Goal: Task Accomplishment & Management: Complete application form

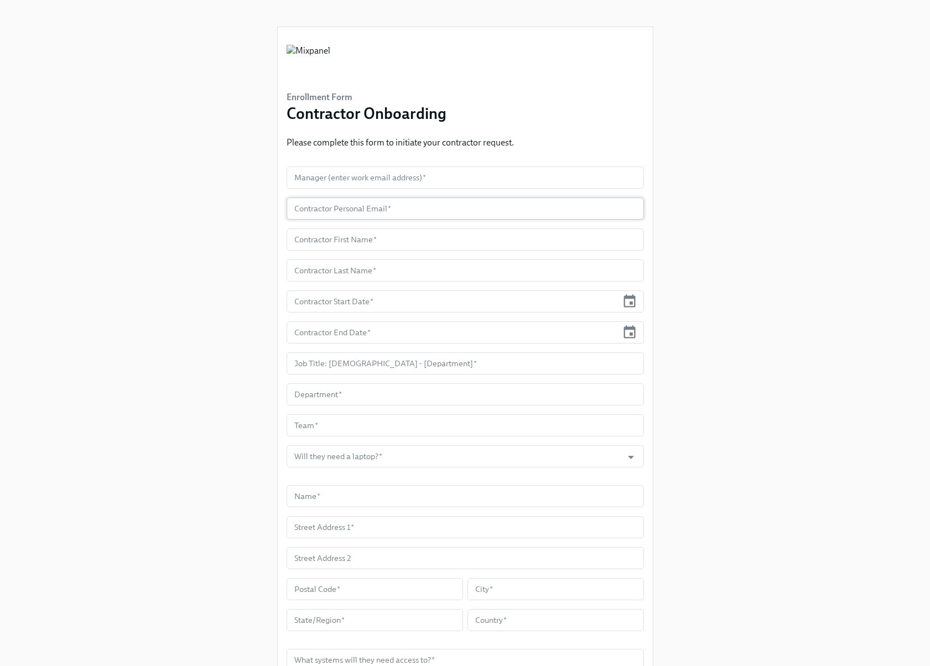
click at [338, 212] on input "text" at bounding box center [464, 208] width 357 height 22
type input "[EMAIL_ADDRESS][DOMAIN_NAME]"
click at [450, 178] on input "text" at bounding box center [464, 177] width 357 height 22
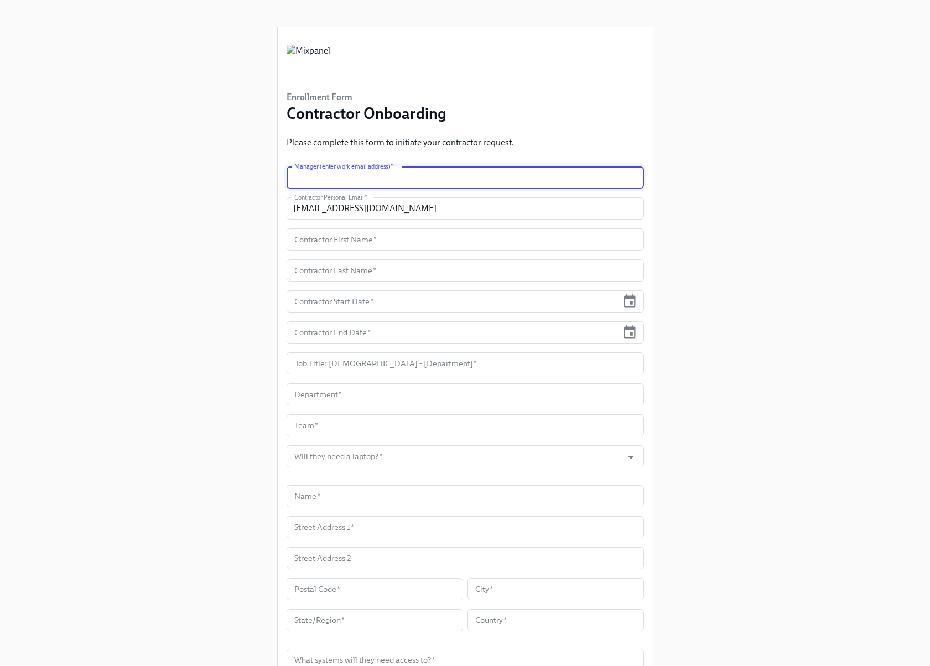
paste input "[PERSON_NAME]"
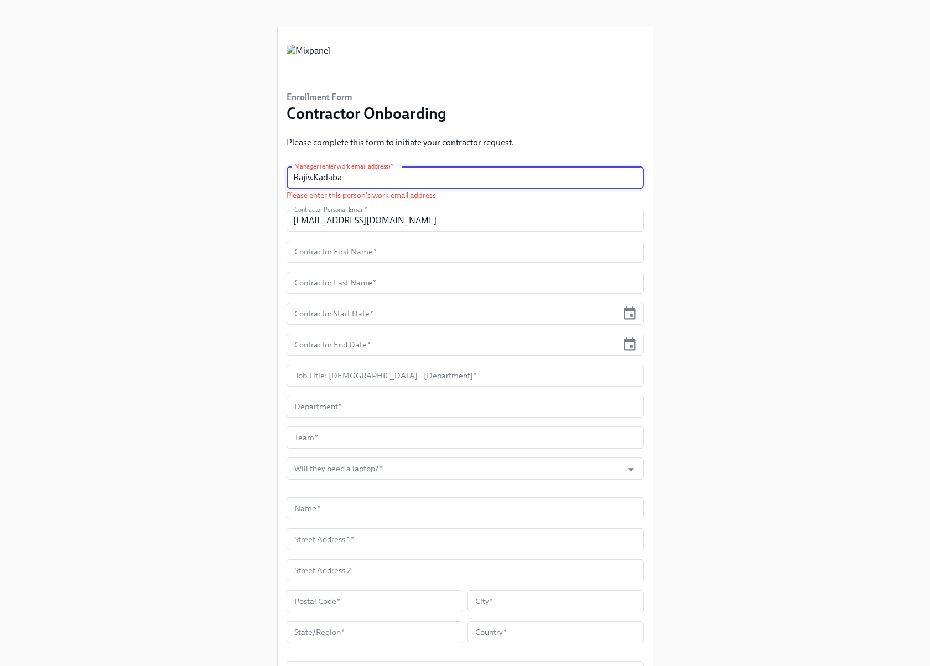
click at [380, 181] on input "Rajiv.Kadaba" at bounding box center [464, 177] width 357 height 22
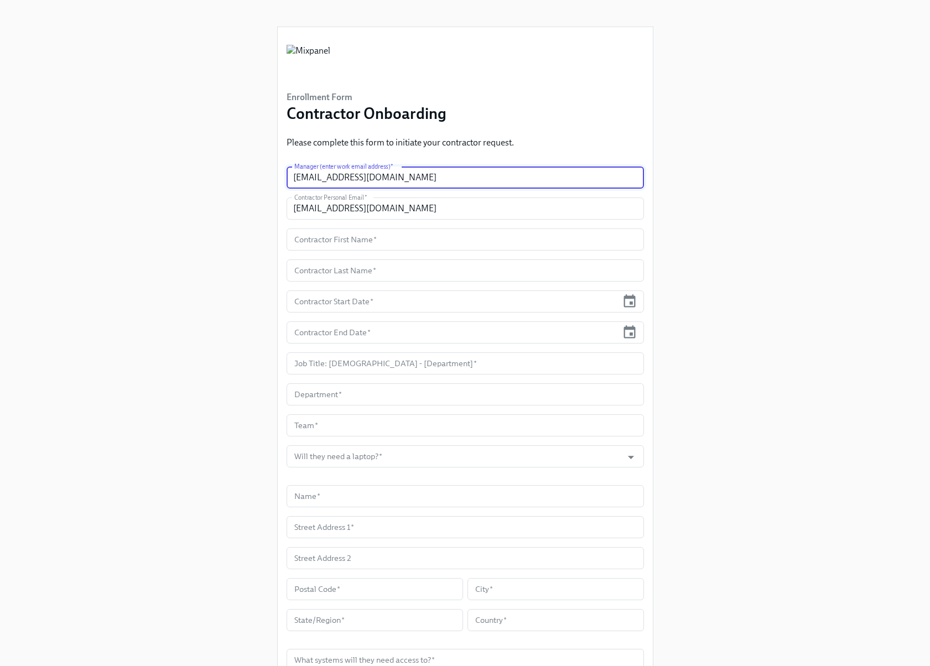
type input "[EMAIL_ADDRESS][DOMAIN_NAME]"
click at [731, 438] on div "Enrollment Form Contractor Onboarding Please complete this form to initiate you…" at bounding box center [465, 406] width 877 height 813
click at [347, 236] on input "text" at bounding box center [464, 239] width 357 height 22
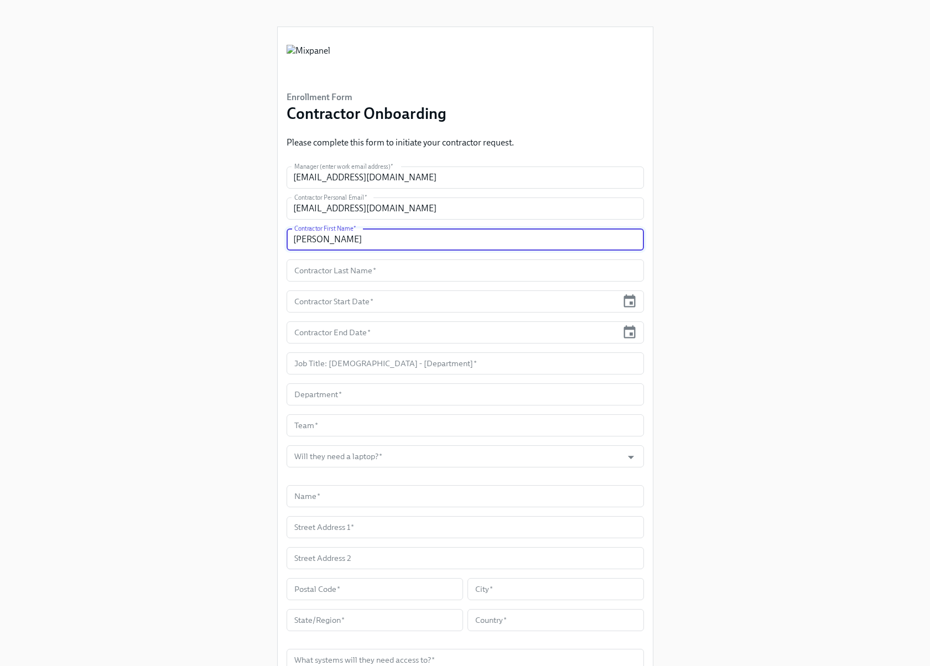
type input "[PERSON_NAME]"
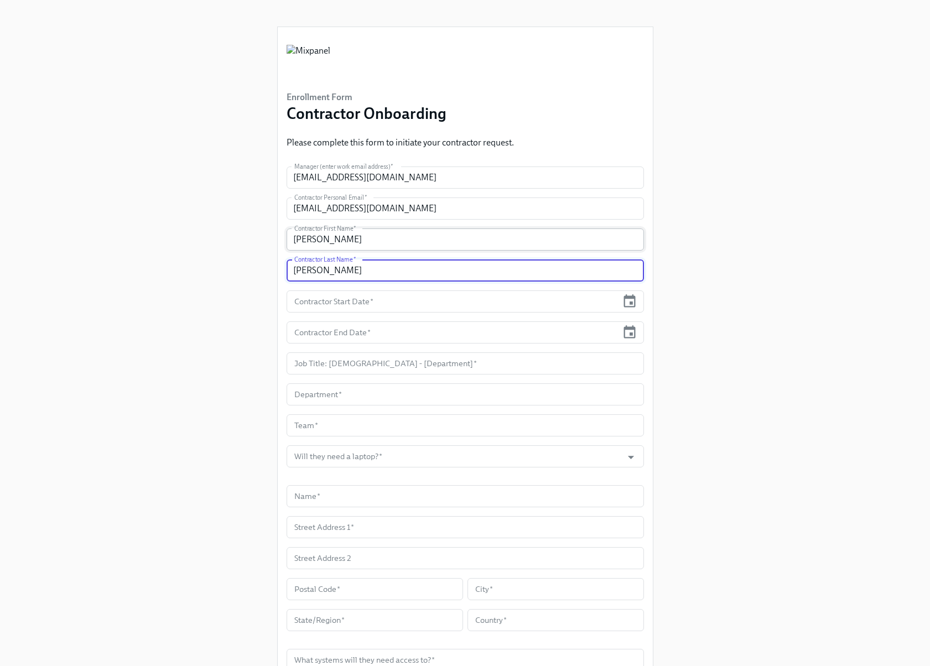
type input "[PERSON_NAME]"
click at [629, 304] on icon "button" at bounding box center [629, 301] width 15 height 15
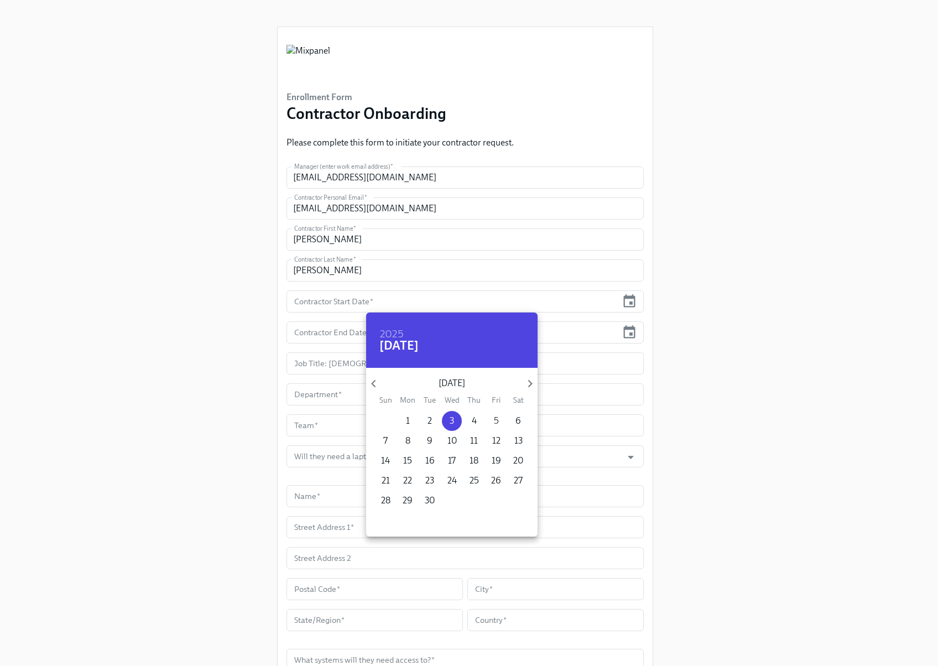
click at [493, 421] on span "5" at bounding box center [496, 421] width 20 height 12
type input "[DATE]"
click at [627, 327] on div at bounding box center [469, 333] width 938 height 666
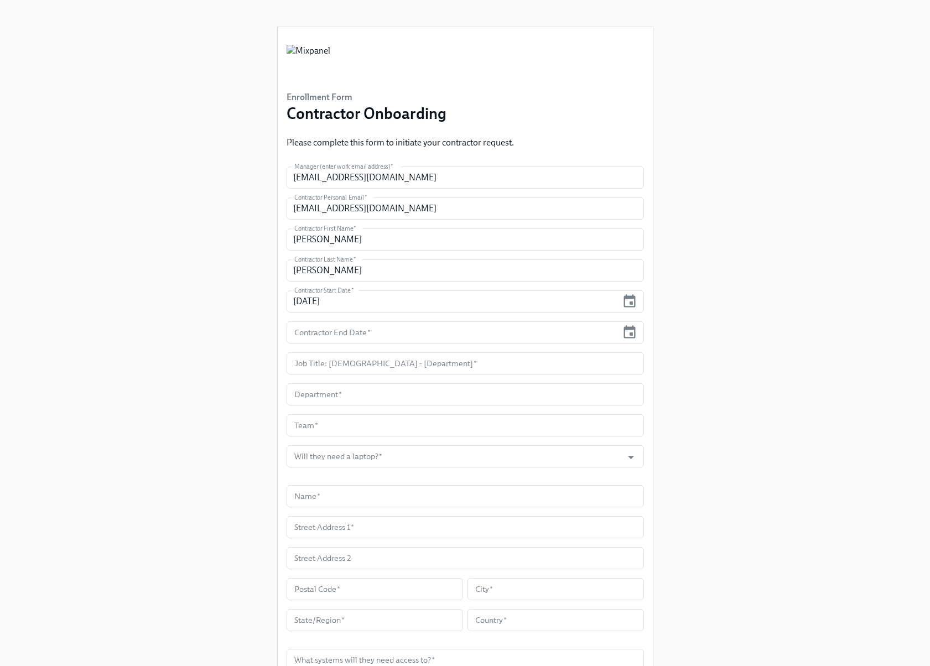
click at [627, 335] on icon "button" at bounding box center [629, 332] width 15 height 15
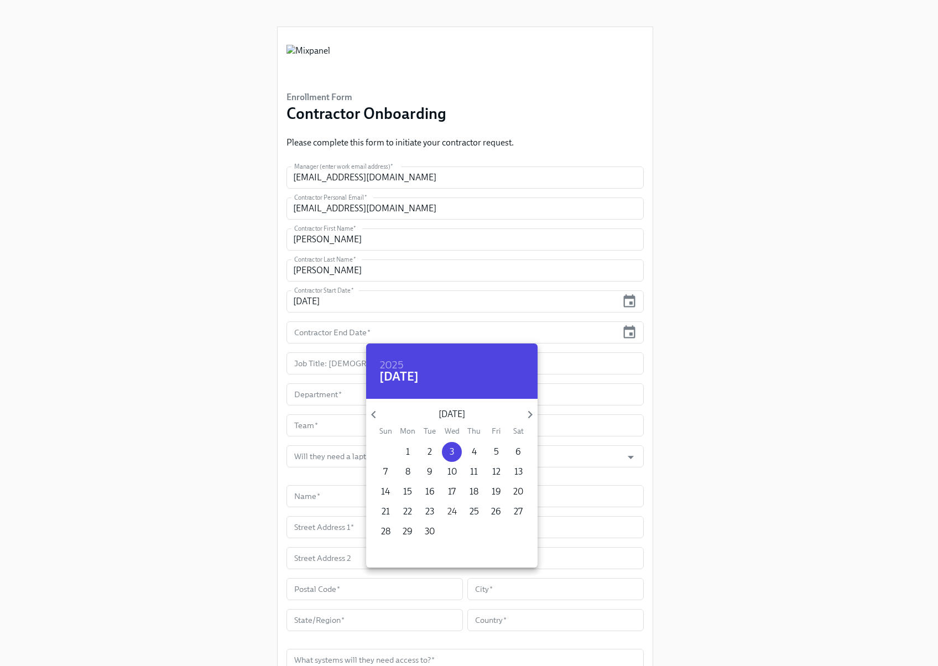
click at [453, 514] on p "24" at bounding box center [451, 511] width 9 height 12
type input "[DATE]"
click at [740, 449] on div at bounding box center [469, 333] width 938 height 666
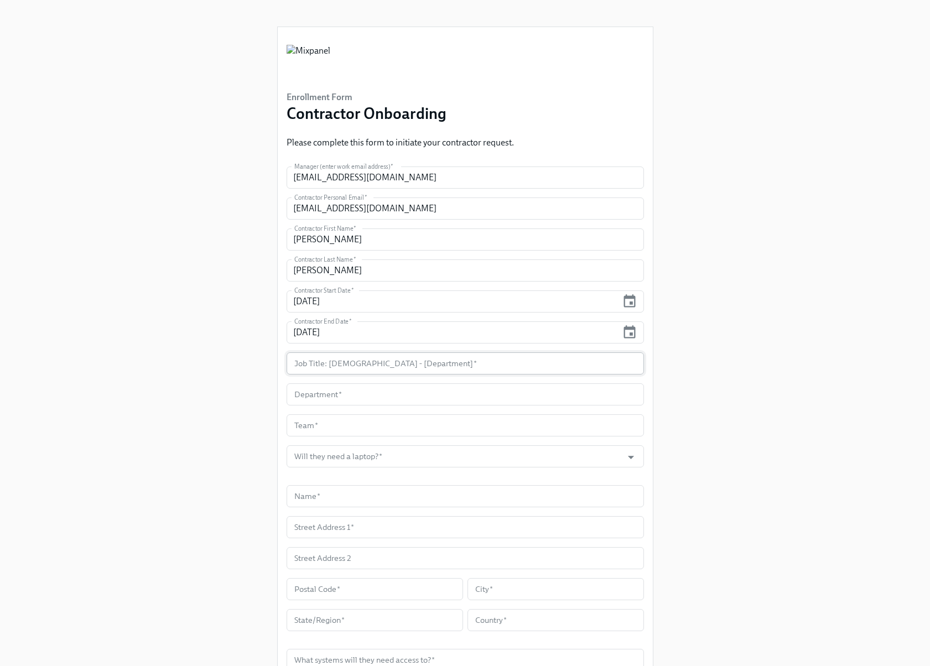
click at [343, 363] on input "text" at bounding box center [464, 363] width 357 height 22
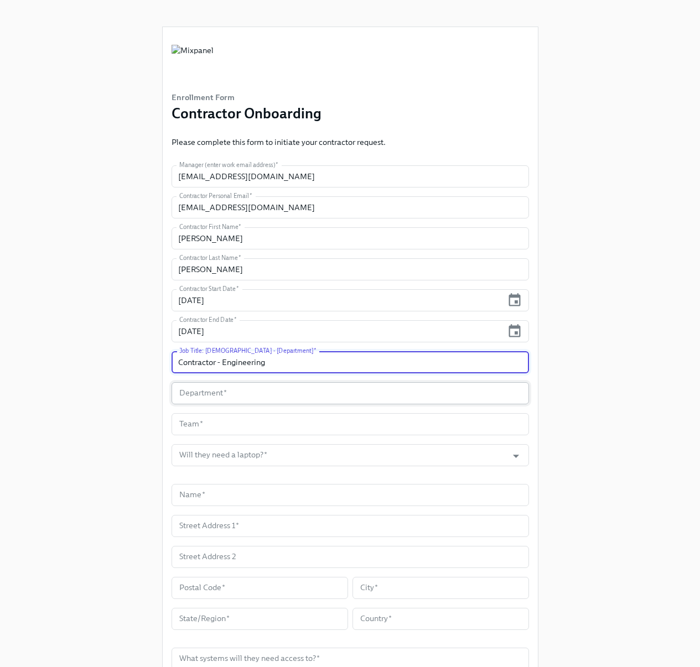
type input "Contractor - Engineering"
click at [222, 395] on input "text" at bounding box center [349, 393] width 357 height 22
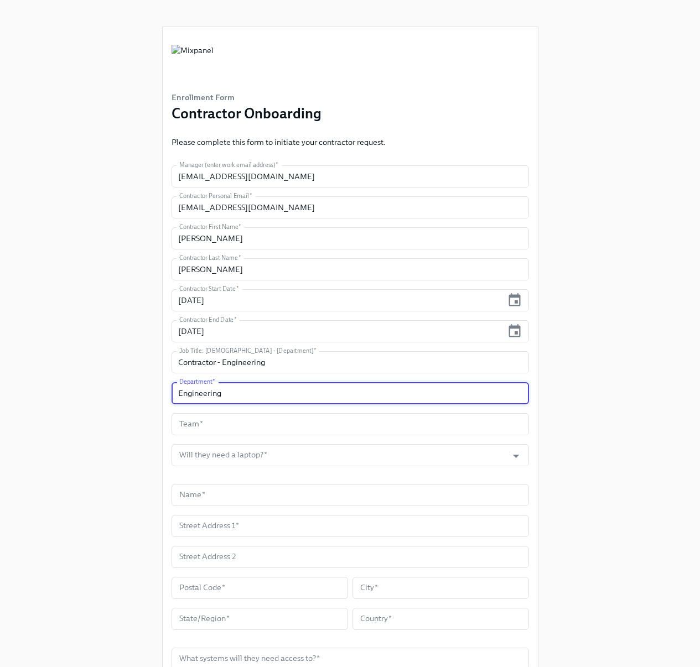
type input "Engineering"
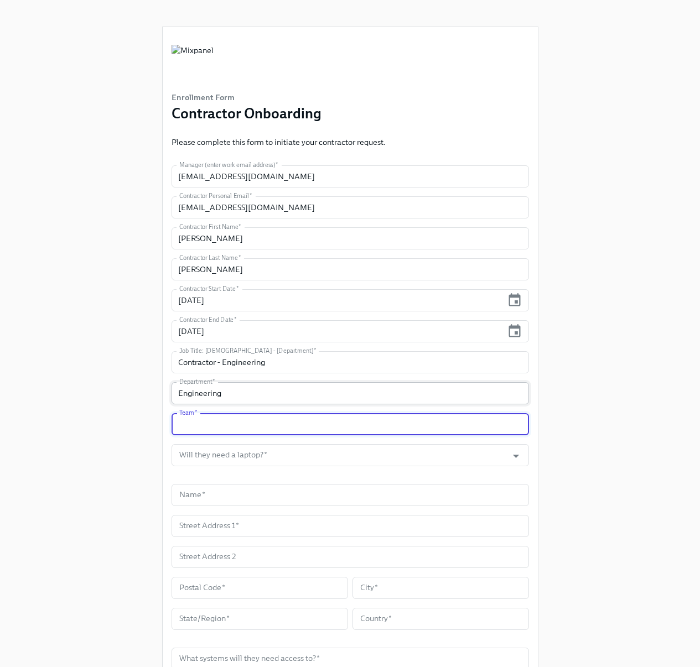
type input "E"
type input "GTM"
click at [192, 396] on input "Engineering" at bounding box center [349, 393] width 357 height 22
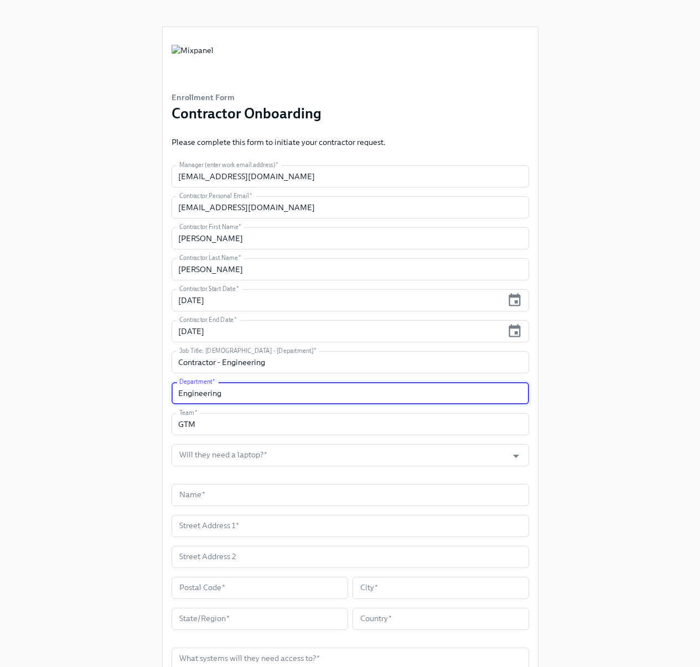
click at [192, 396] on input "Engineering" at bounding box center [349, 393] width 357 height 22
type input "GTM"
click at [221, 457] on input "Will they need a laptop?   *" at bounding box center [339, 455] width 325 height 22
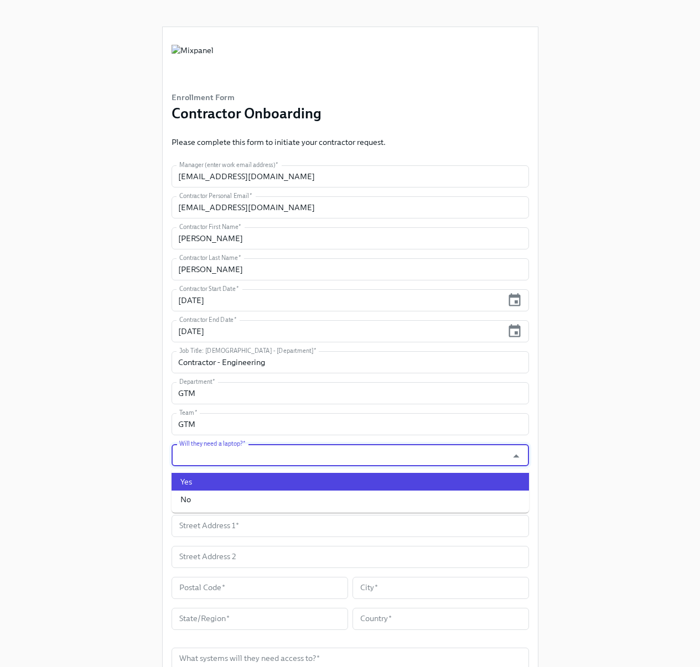
click at [206, 482] on li "Yes" at bounding box center [349, 482] width 357 height 18
type input "Yes"
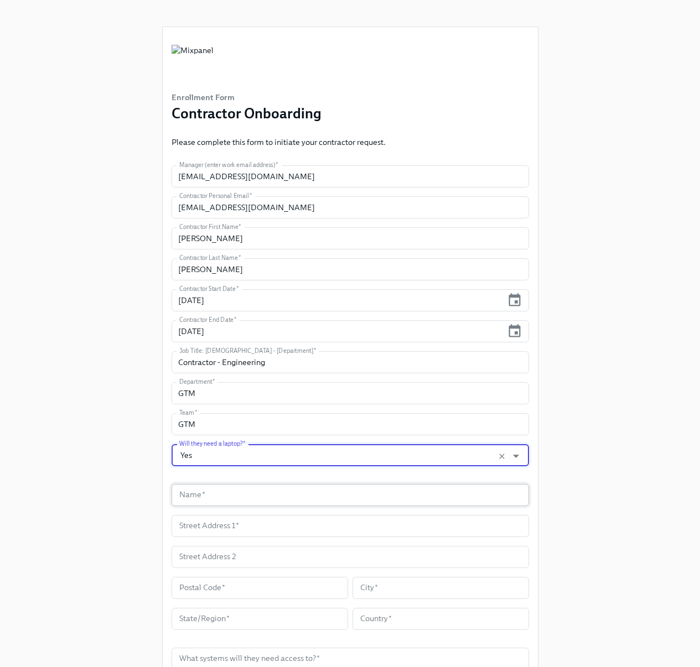
click at [204, 495] on input "text" at bounding box center [349, 495] width 357 height 22
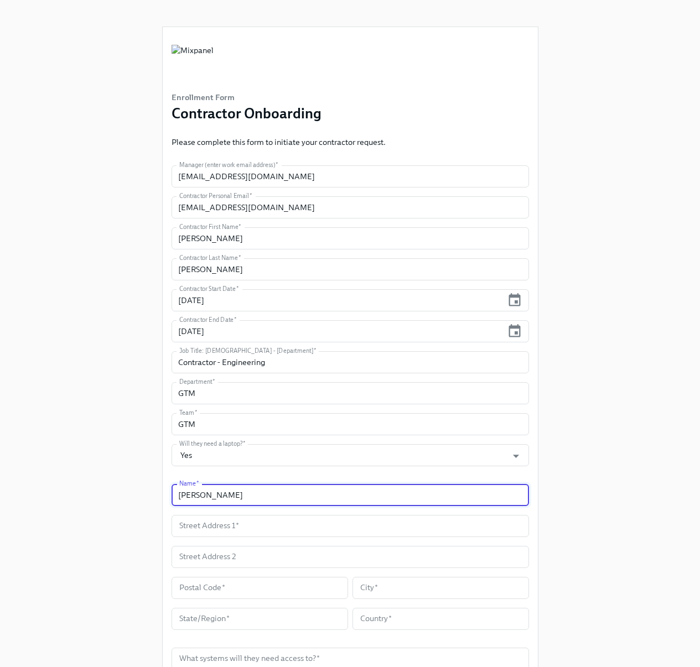
type input "[PERSON_NAME]"
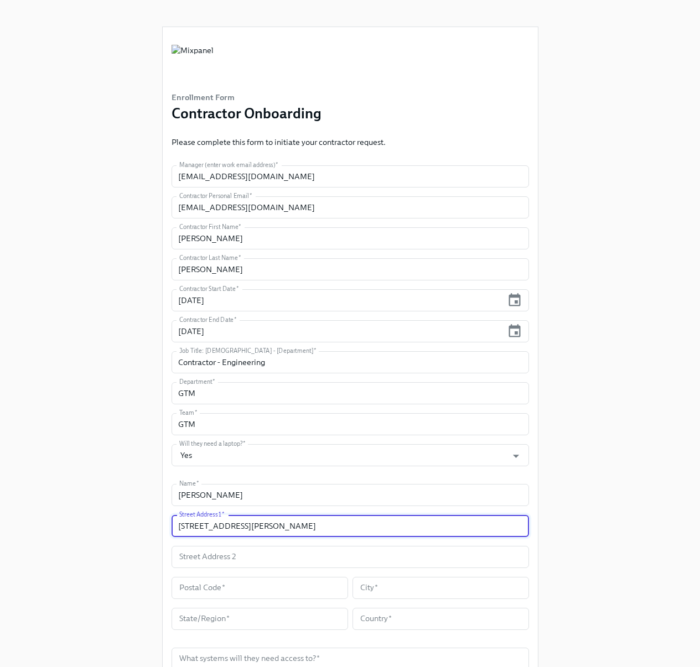
type input "[STREET_ADDRESS][PERSON_NAME]"
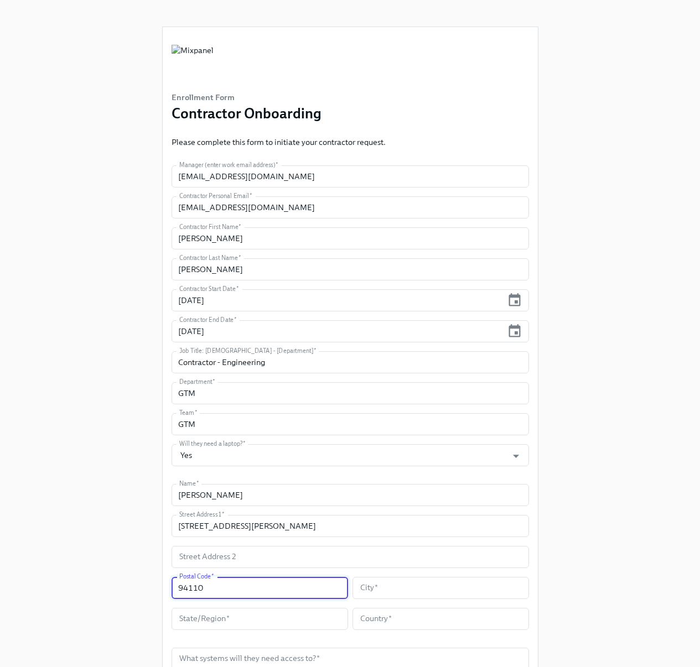
type input "94110"
type input "[GEOGRAPHIC_DATA]"
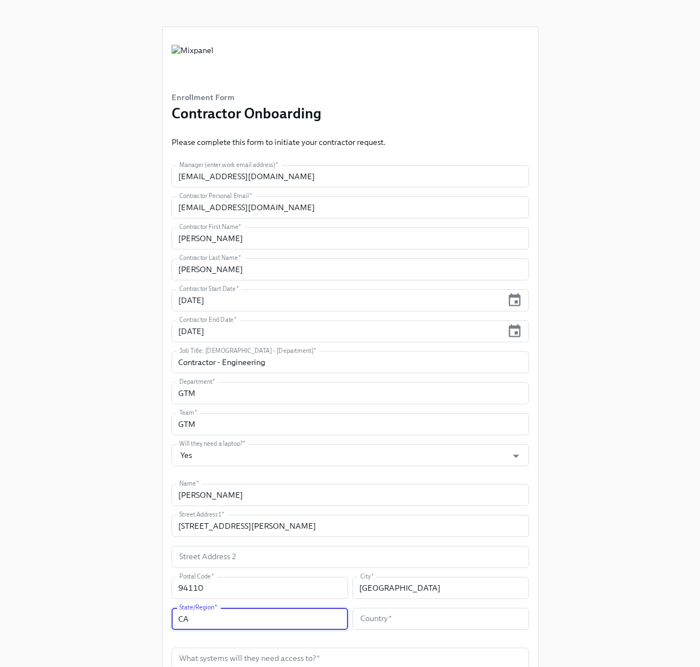
type input "CA"
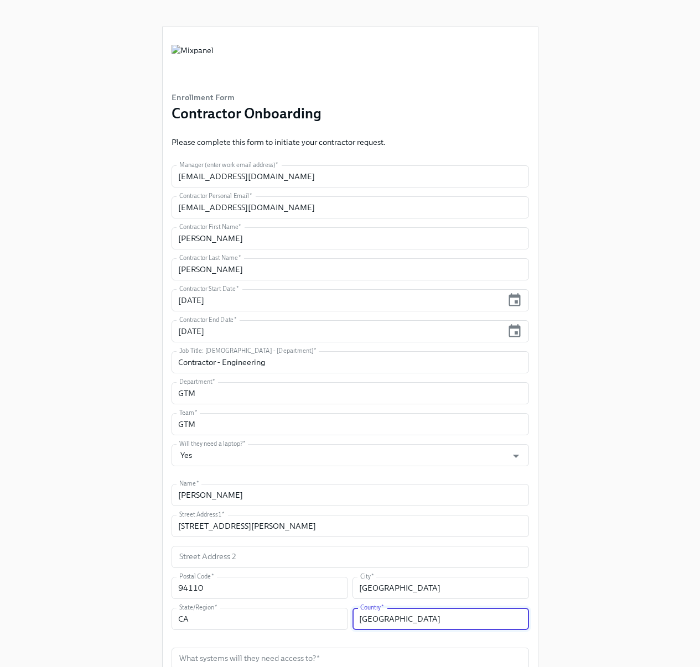
type input "[GEOGRAPHIC_DATA]"
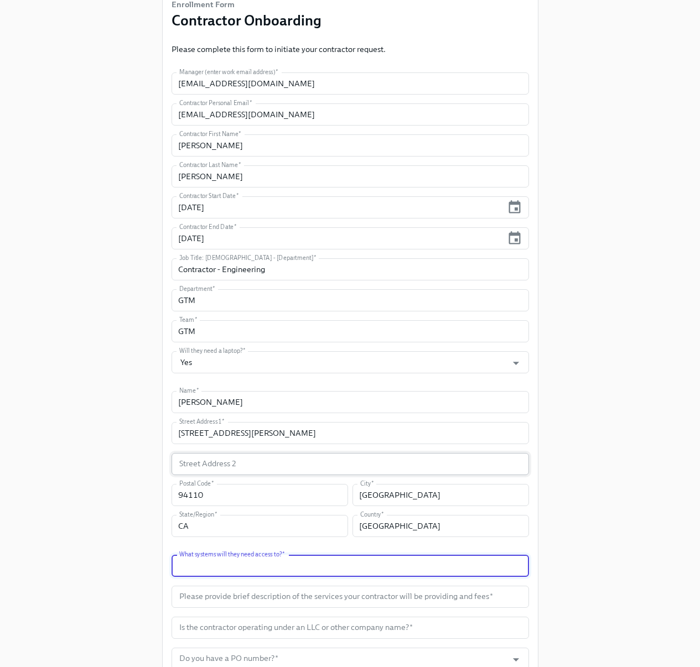
scroll to position [104, 0]
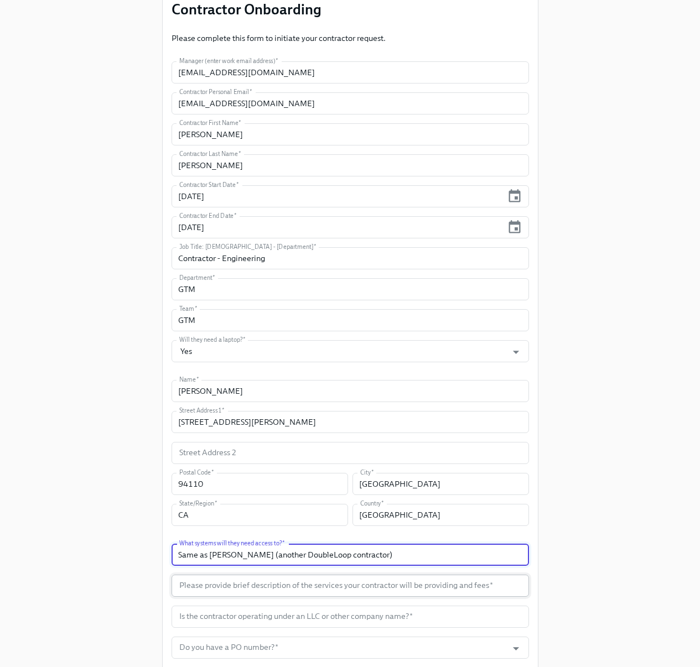
type input "Same as [PERSON_NAME] (another DoubleLoop contractor)"
click at [322, 589] on input "text" at bounding box center [349, 586] width 357 height 22
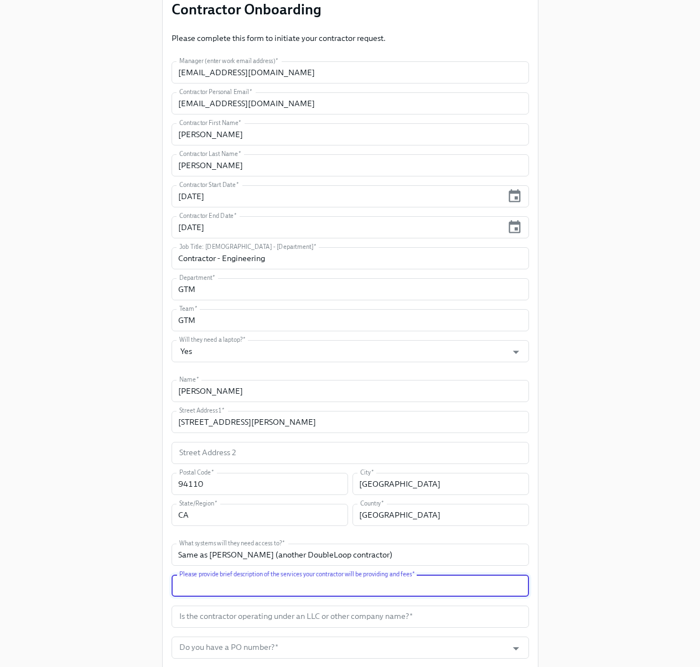
paste input "Contractor is assisting GTM team with consulting on the development and launch …"
type input "Contractor is assisting GTM team with consulting on the development and launch …"
click at [248, 619] on input "text" at bounding box center [349, 617] width 357 height 22
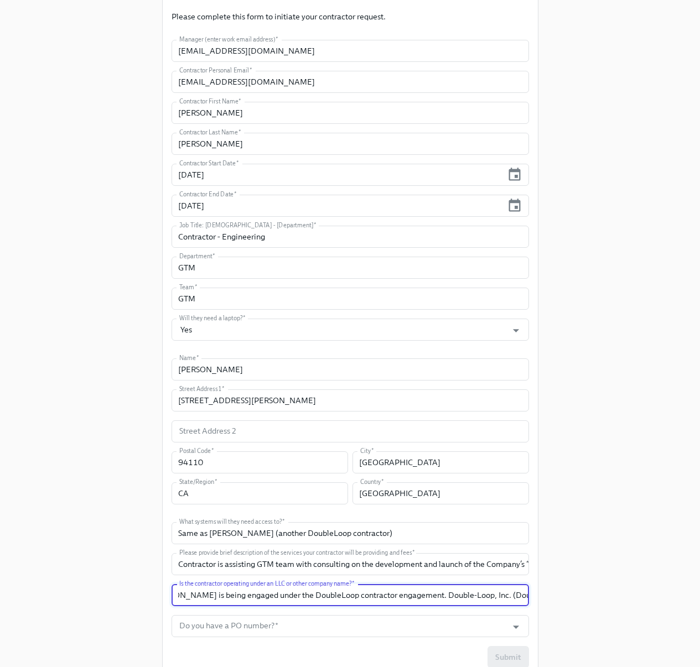
scroll to position [171, 0]
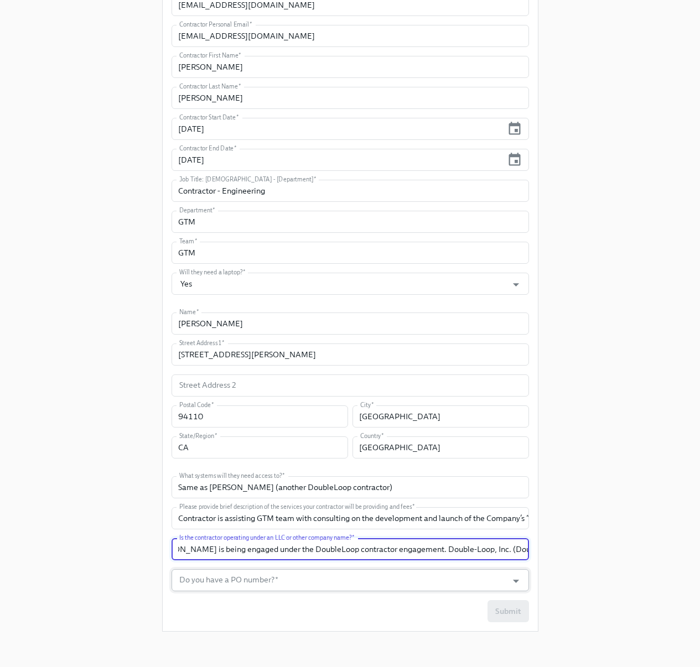
type input "[PERSON_NAME] is being engaged under the DoubleLoop contractor engagement. Doub…"
click at [278, 586] on input "Do you have a PO number?   *" at bounding box center [339, 580] width 325 height 22
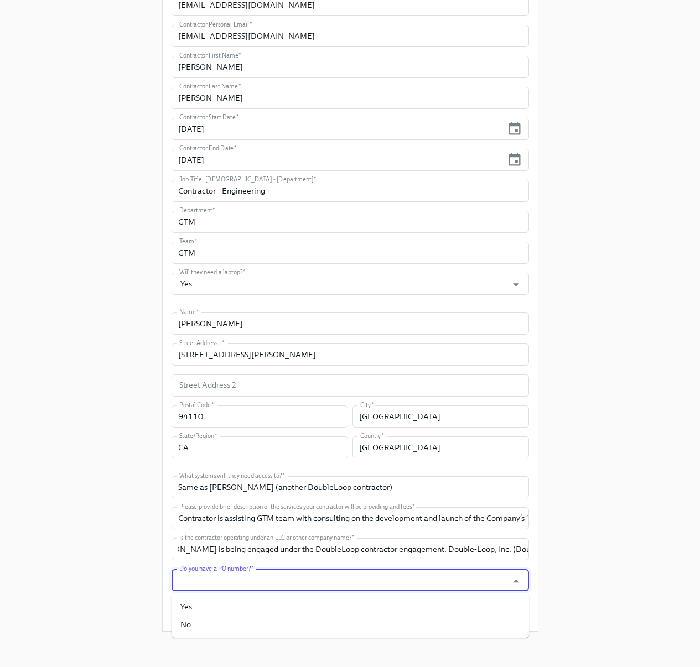
scroll to position [0, 0]
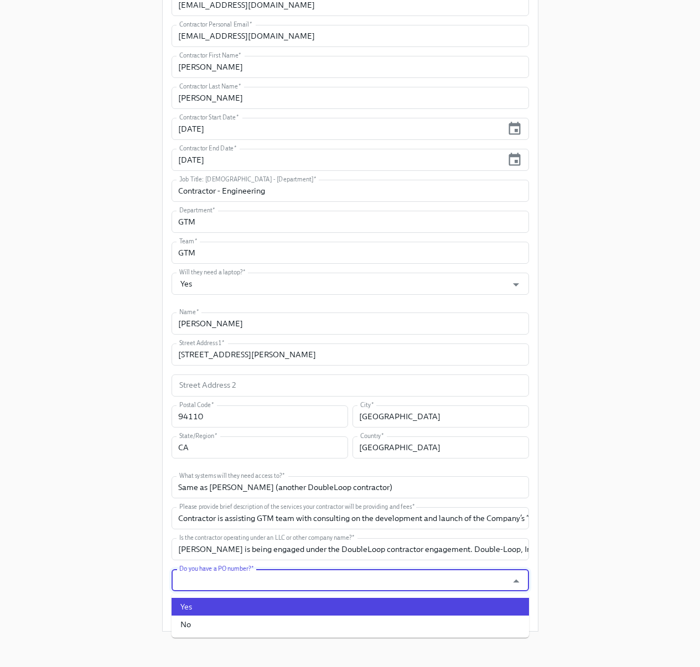
click at [231, 607] on li "Yes" at bounding box center [349, 607] width 357 height 18
type input "Yes"
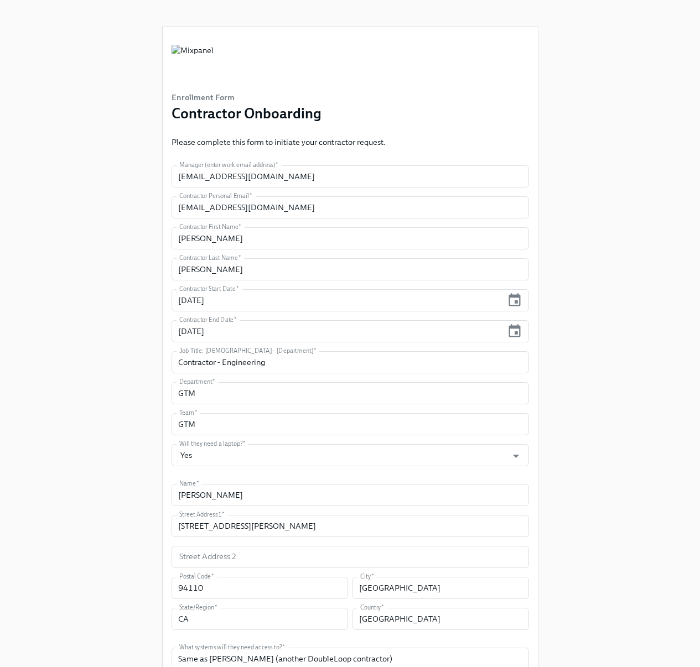
scroll to position [171, 0]
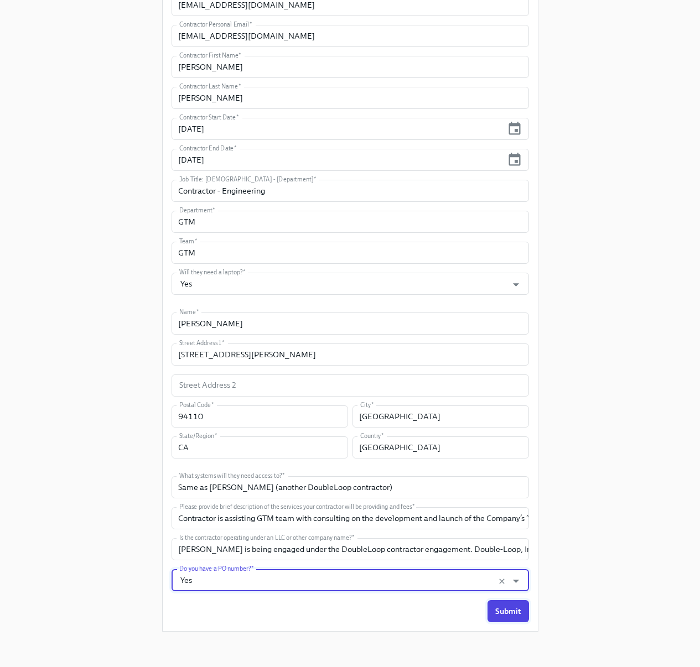
click at [508, 613] on span "Submit" at bounding box center [508, 611] width 26 height 11
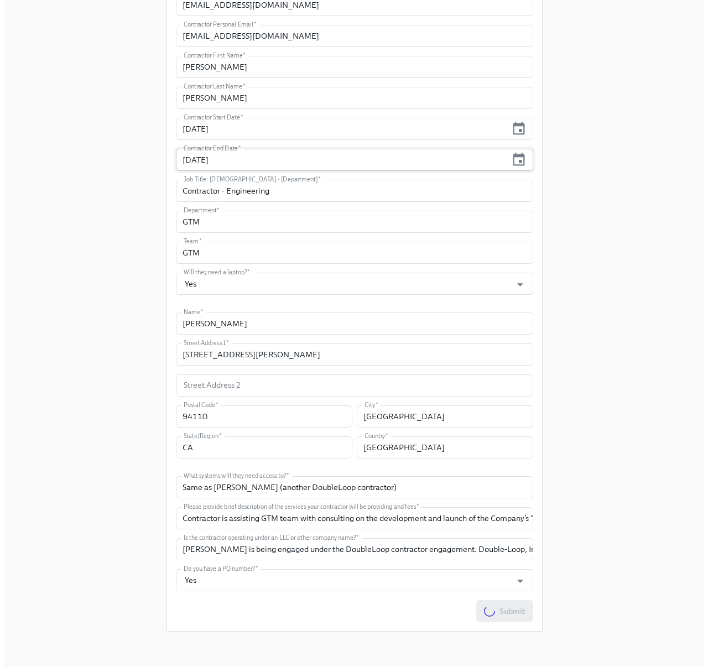
scroll to position [0, 0]
